Goal: Register for event/course

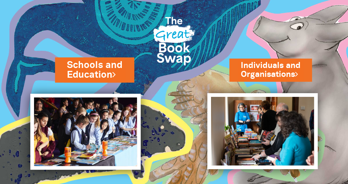
click at [106, 71] on link "Schools and Education" at bounding box center [94, 70] width 55 height 23
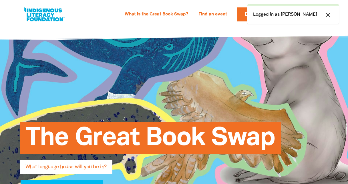
select select "primary-school"
click at [311, 44] on div "The Great Book Swap What language house will you be in? Register your event >" at bounding box center [175, 156] width 344 height 261
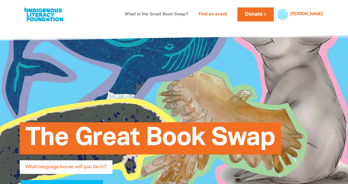
click at [186, 14] on link "What is the Great Book Swap?" at bounding box center [156, 14] width 70 height 9
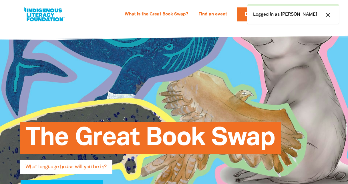
select select "primary-school"
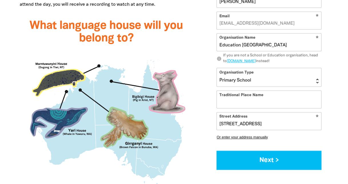
scroll to position [630, 0]
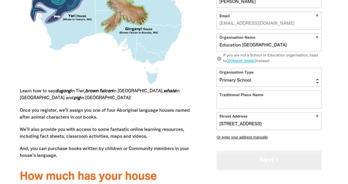
click at [255, 161] on button "Next >" at bounding box center [269, 160] width 105 height 19
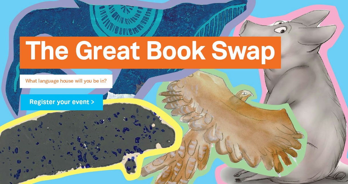
scroll to position [115, 0]
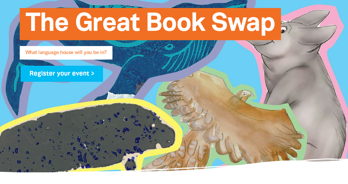
click at [89, 52] on span "What language house will you be in?" at bounding box center [65, 54] width 81 height 9
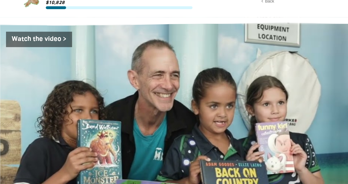
scroll to position [1002, 0]
